Goal: Transaction & Acquisition: Obtain resource

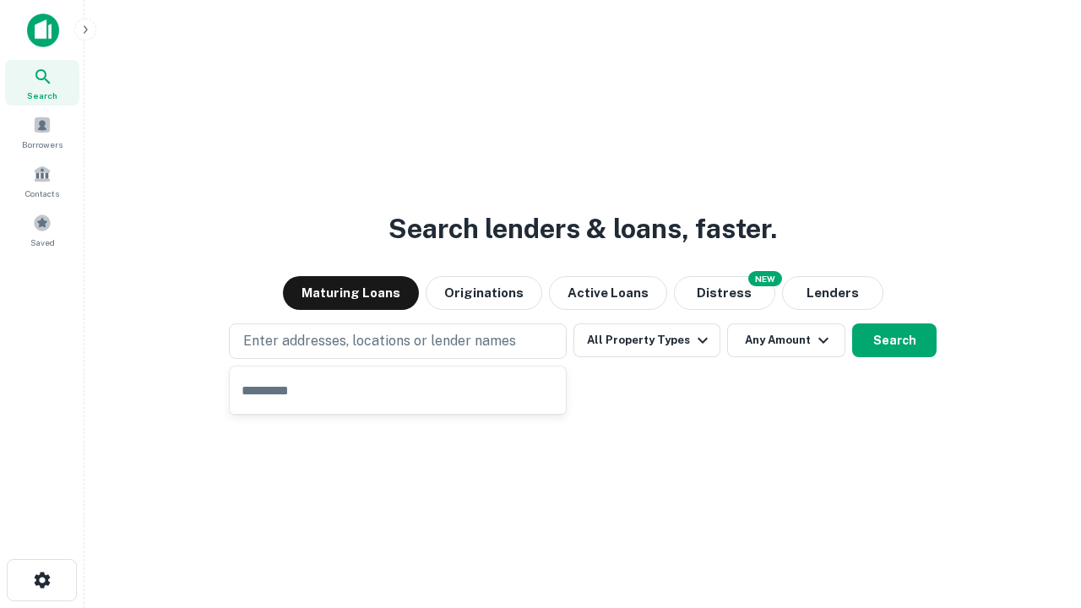
type input "**********"
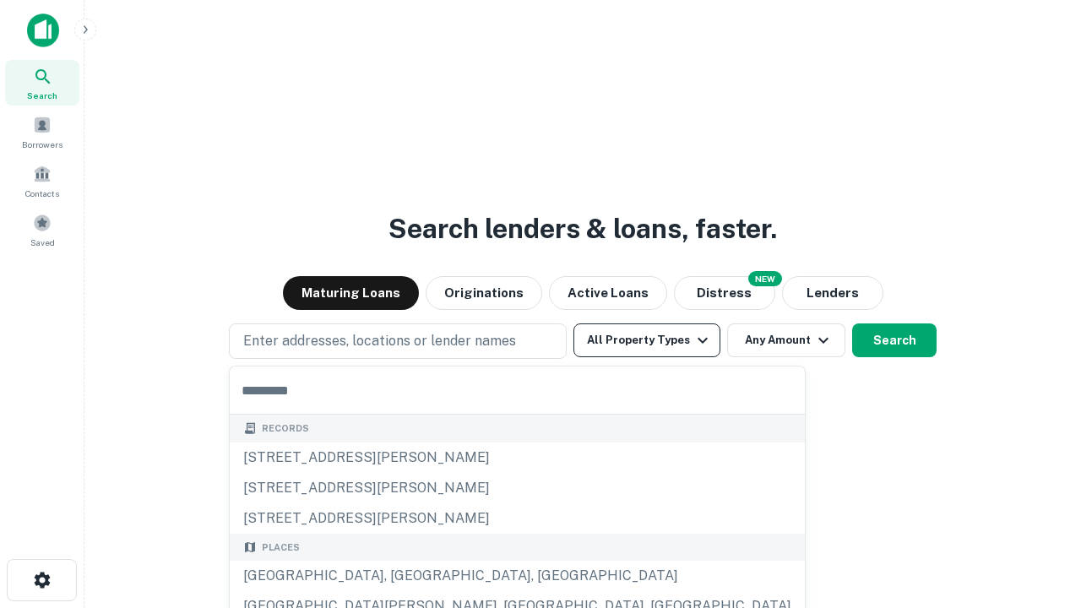
click at [647, 340] on button "All Property Types" at bounding box center [646, 340] width 147 height 34
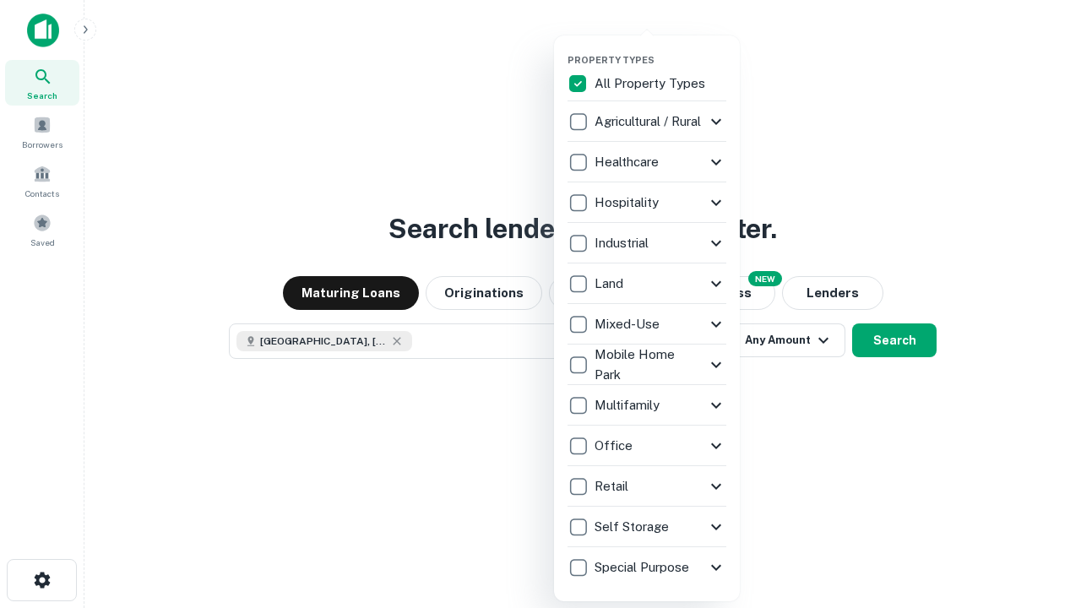
click at [660, 49] on button "button" at bounding box center [660, 49] width 186 height 1
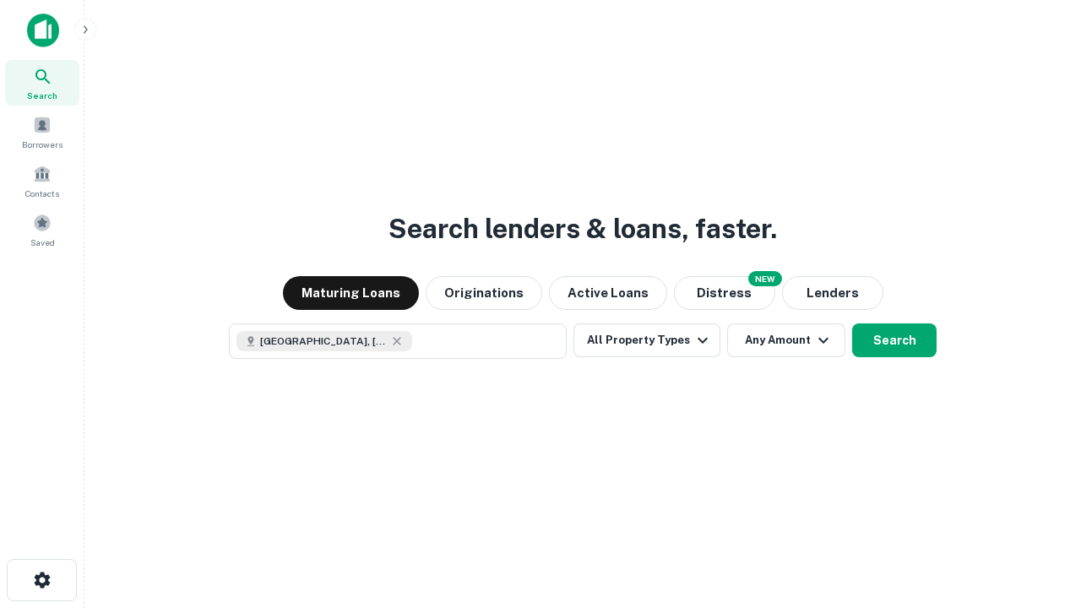
scroll to position [27, 0]
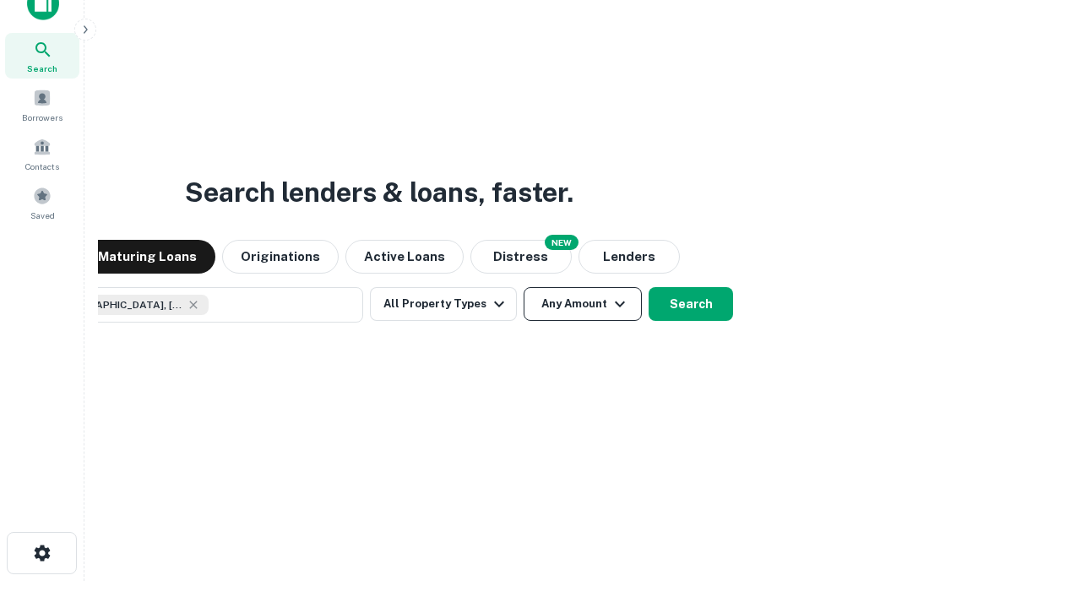
click at [523, 287] on button "Any Amount" at bounding box center [582, 304] width 118 height 34
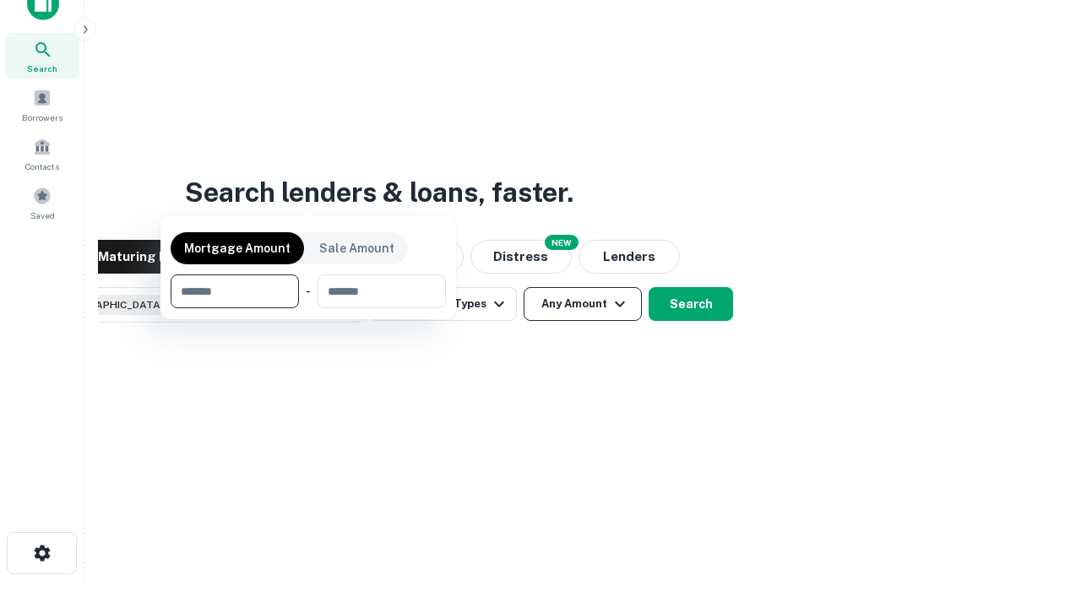
scroll to position [122, 478]
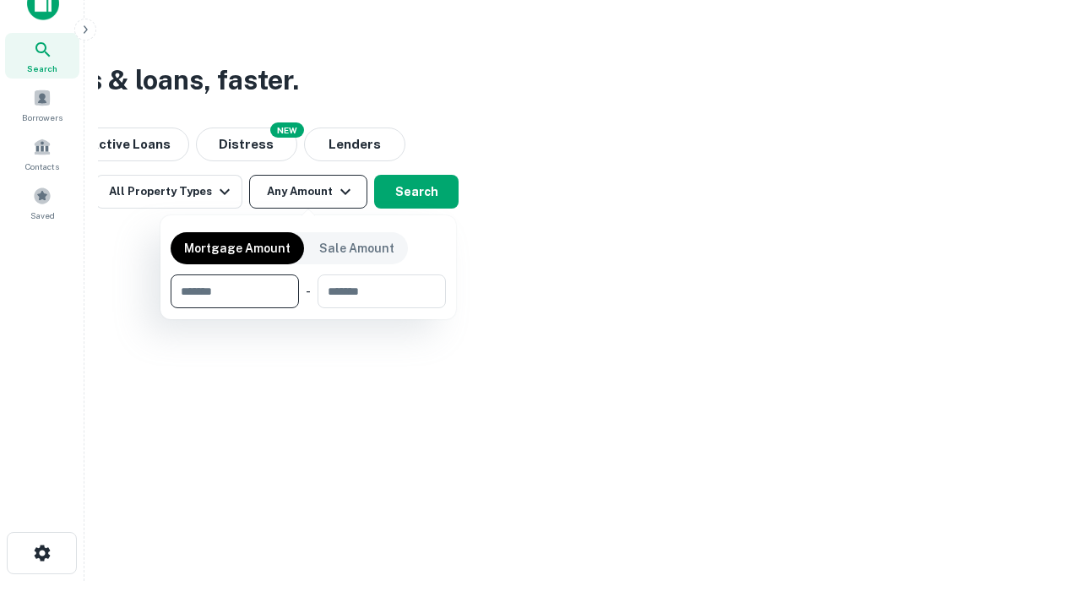
type input "*******"
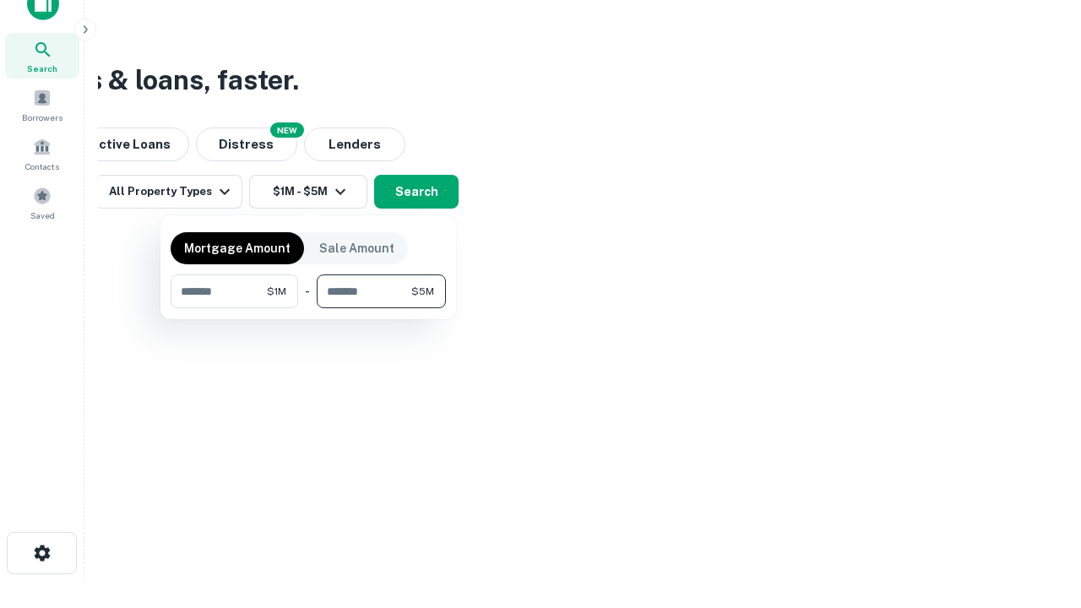
type input "*******"
click at [308, 308] on button "button" at bounding box center [308, 308] width 275 height 1
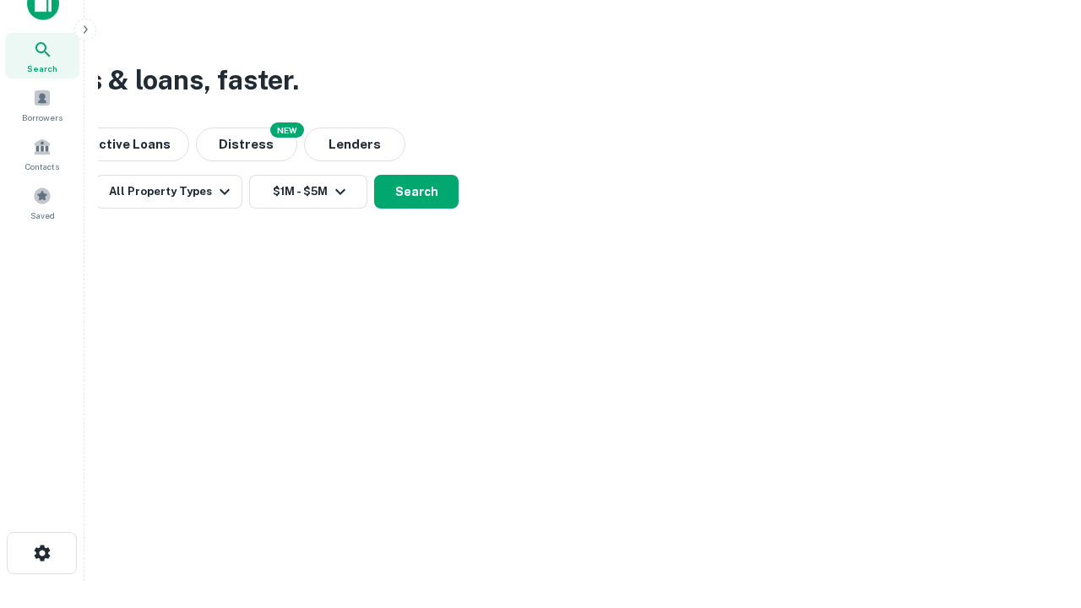
scroll to position [27, 0]
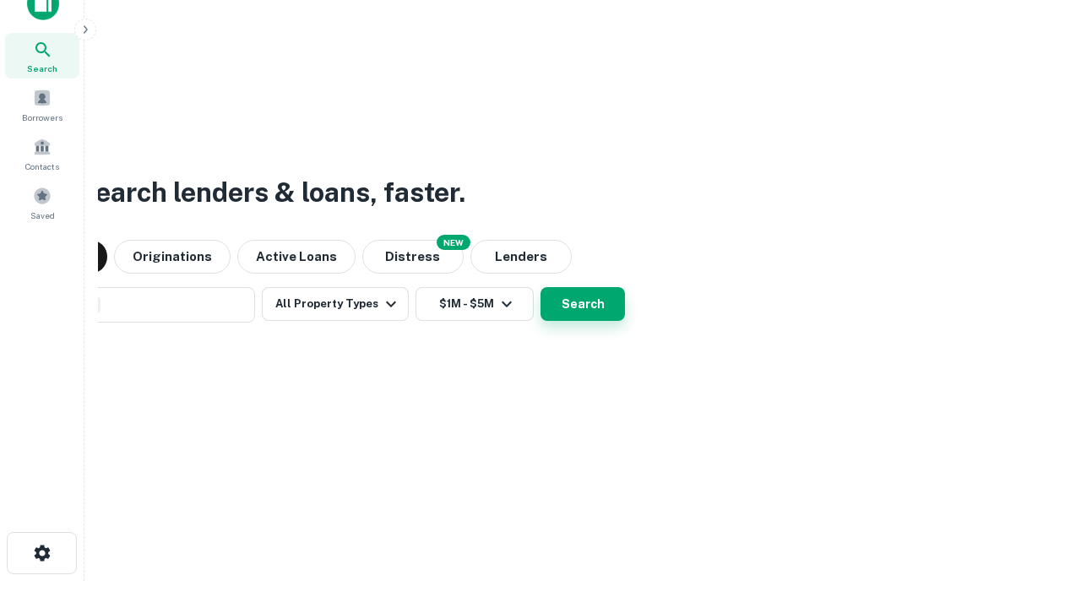
click at [540, 287] on button "Search" at bounding box center [582, 304] width 84 height 34
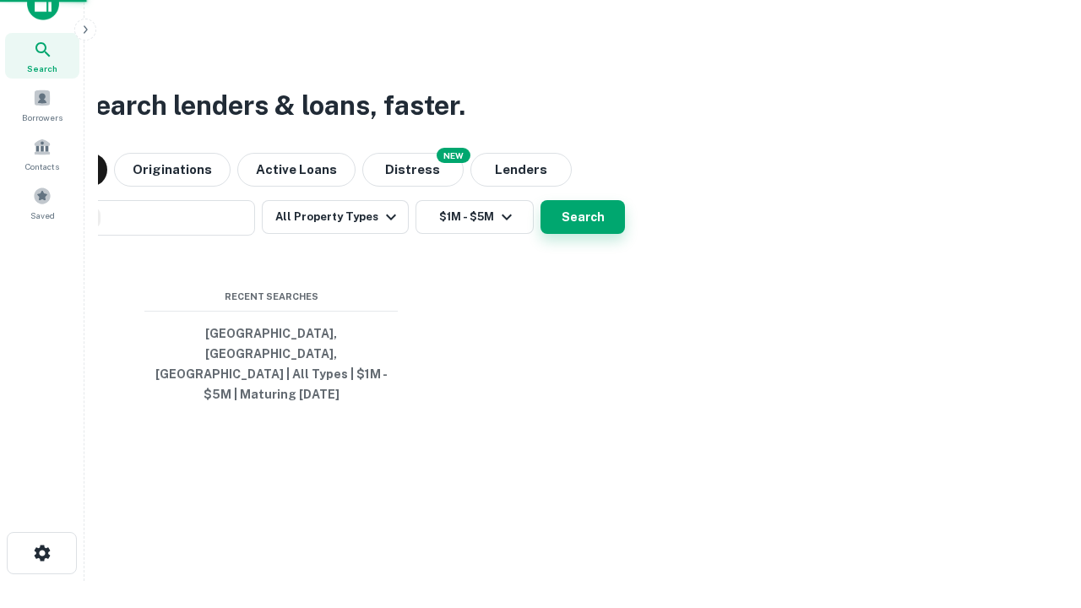
scroll to position [55, 478]
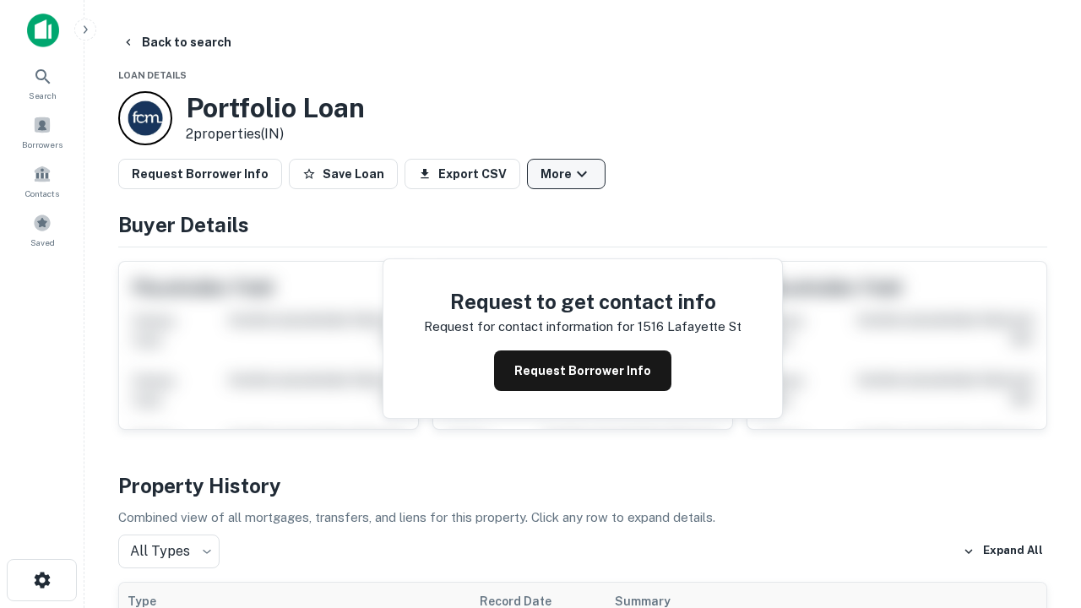
click at [566, 174] on button "More" at bounding box center [566, 174] width 79 height 30
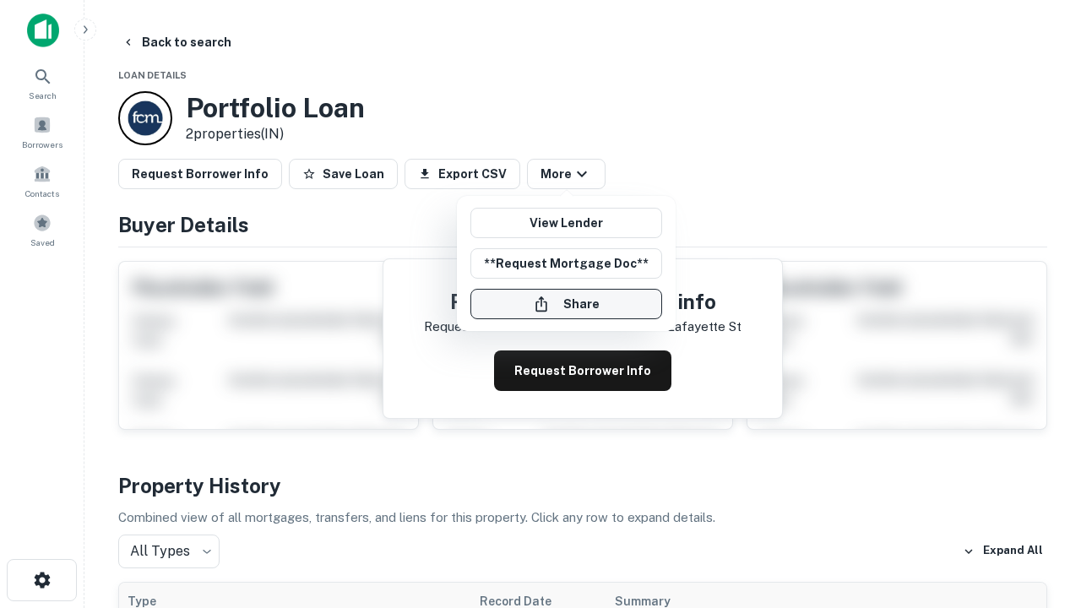
click at [566, 304] on button "Share" at bounding box center [566, 304] width 192 height 30
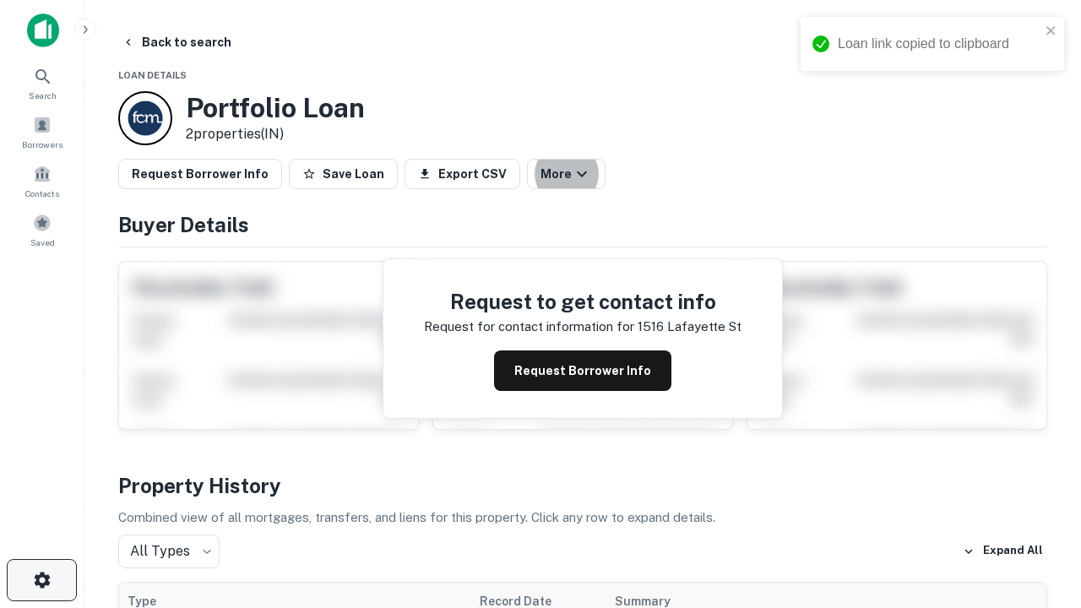
click at [41, 580] on icon "button" at bounding box center [42, 580] width 20 height 20
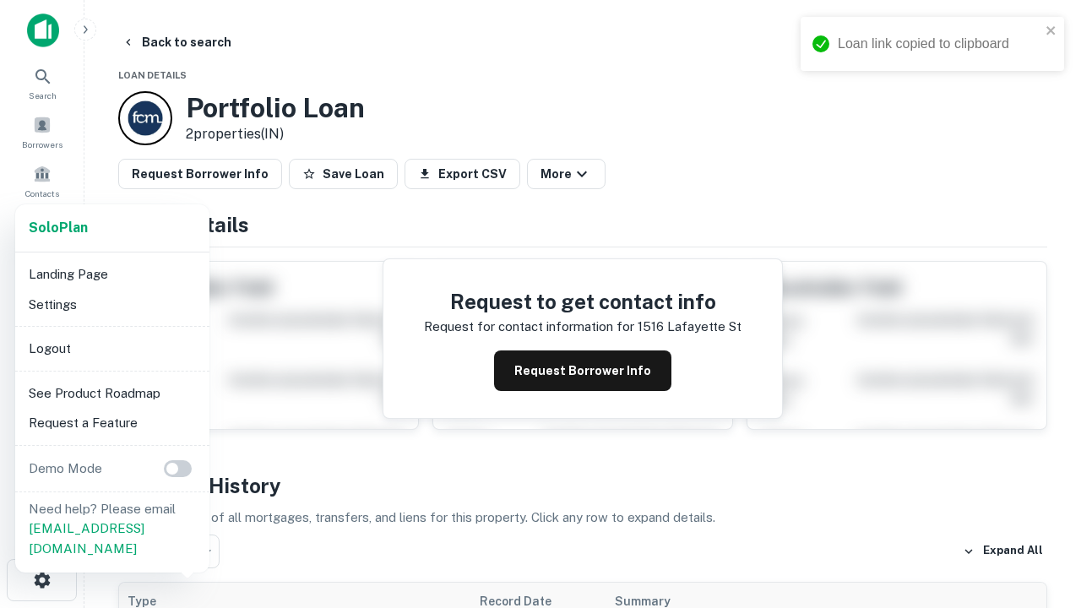
click at [111, 348] on li "Logout" at bounding box center [112, 348] width 181 height 30
